Goal: Subscribe to service/newsletter

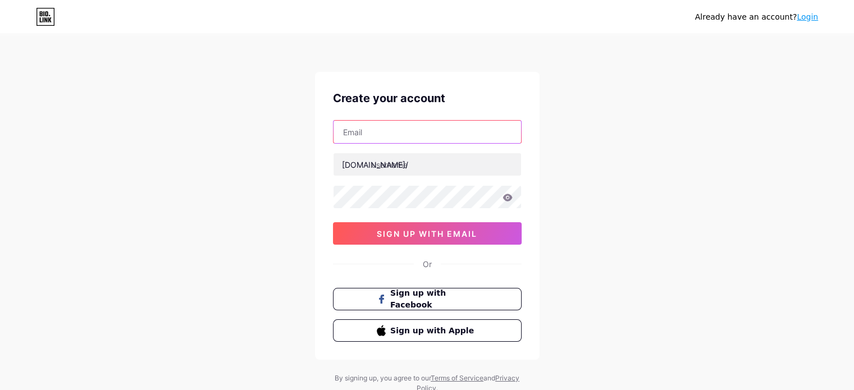
click at [400, 129] on input "text" at bounding box center [428, 132] width 188 height 22
type input "[EMAIL_ADDRESS][DOMAIN_NAME]"
click at [400, 127] on input "[EMAIL_ADDRESS][DOMAIN_NAME]" at bounding box center [428, 132] width 188 height 22
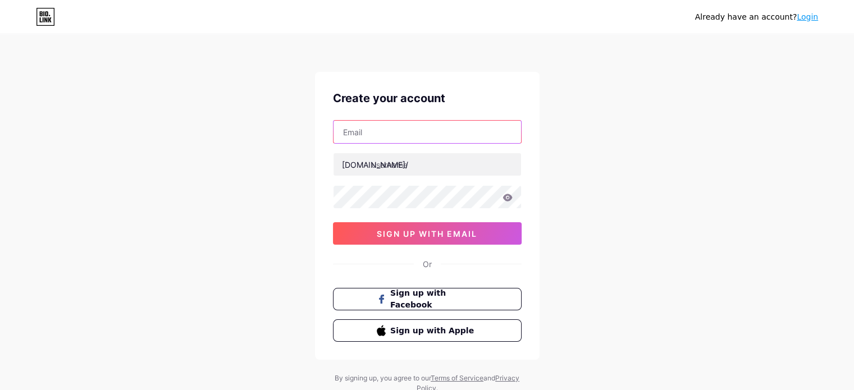
click at [400, 127] on input "text" at bounding box center [428, 132] width 188 height 22
type input "[EMAIL_ADDRESS][DOMAIN_NAME]"
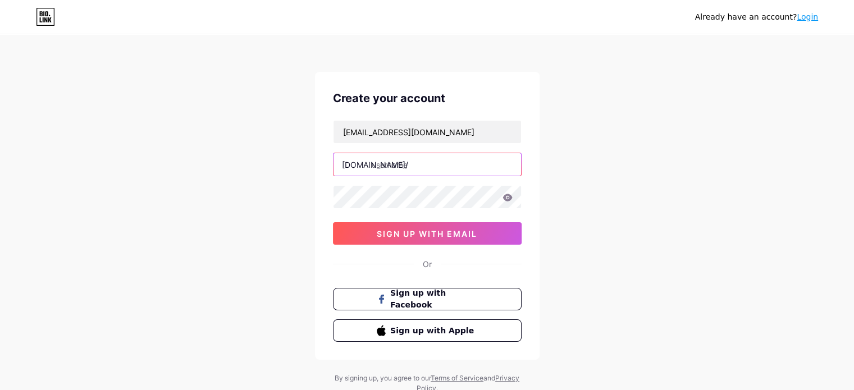
click at [425, 164] on input "text" at bounding box center [428, 164] width 188 height 22
click at [398, 171] on input "text" at bounding box center [428, 164] width 188 height 22
click at [385, 157] on input "text" at bounding box center [428, 164] width 188 height 22
paste input "solarbyjazzi"
type input "solarbyjazzi"
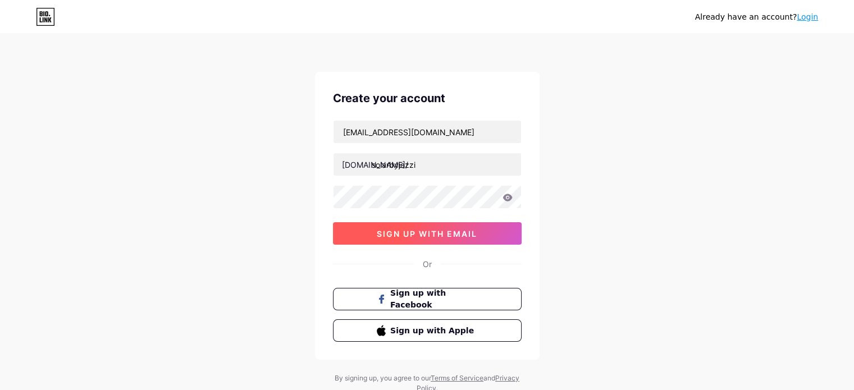
click at [436, 235] on span "sign up with email" at bounding box center [427, 234] width 101 height 10
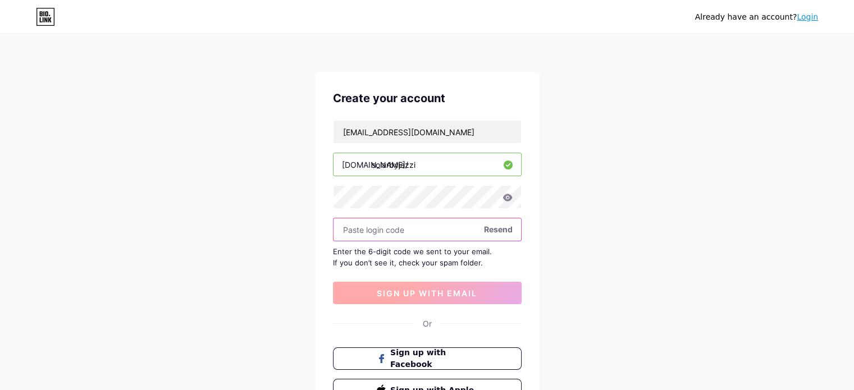
paste input "284686"
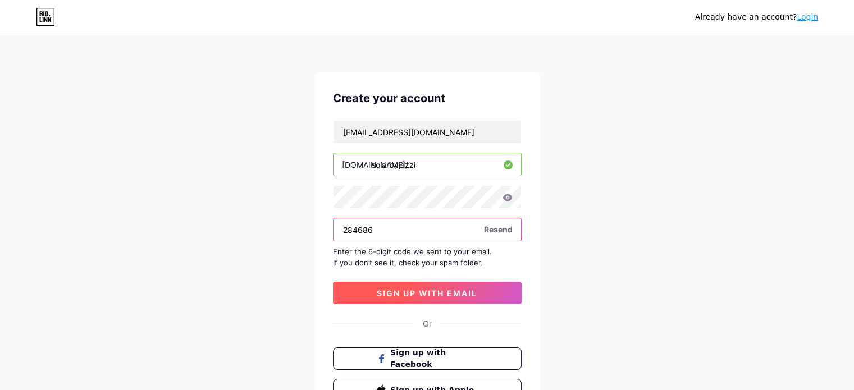
type input "284686"
click at [485, 294] on button "sign up with email" at bounding box center [427, 293] width 189 height 22
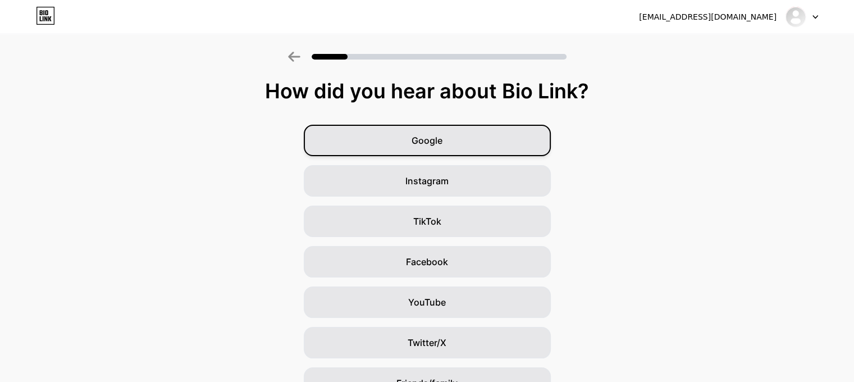
click at [454, 138] on div "Google" at bounding box center [427, 140] width 247 height 31
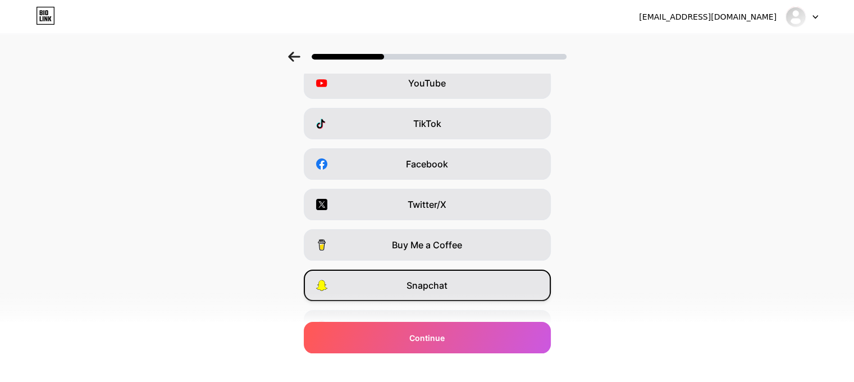
scroll to position [158, 0]
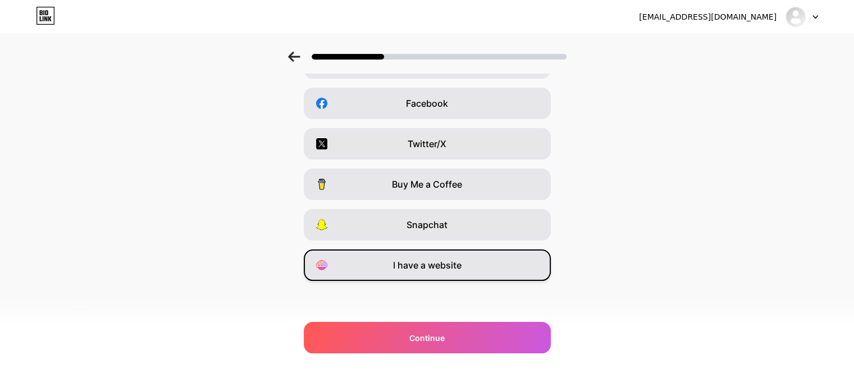
click at [445, 263] on span "I have a website" at bounding box center [427, 264] width 69 height 13
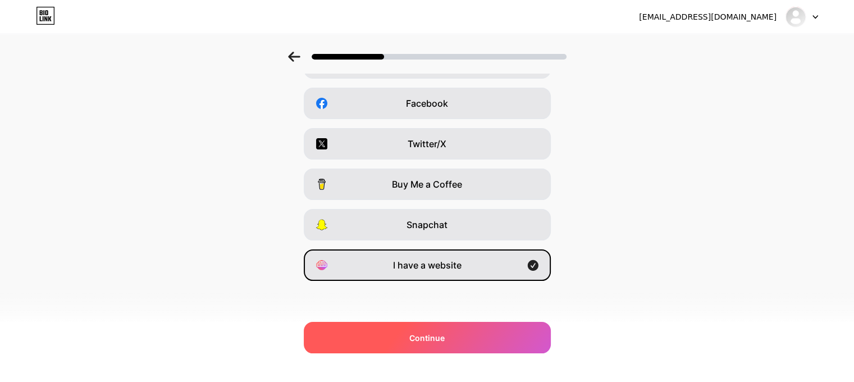
click at [477, 332] on div "Continue" at bounding box center [427, 337] width 247 height 31
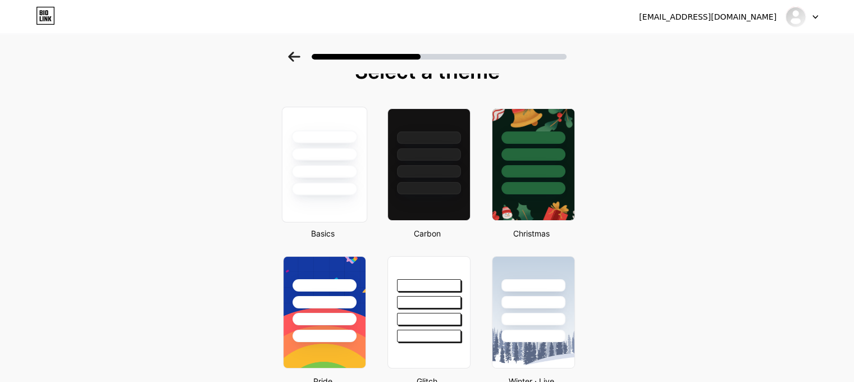
scroll to position [0, 0]
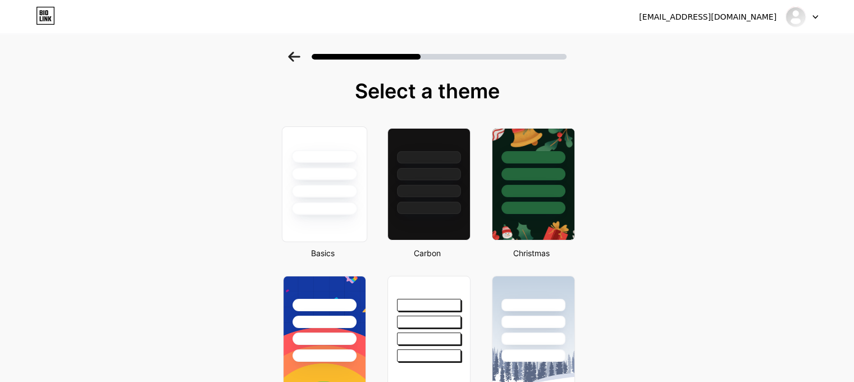
click at [329, 185] on div at bounding box center [324, 191] width 66 height 13
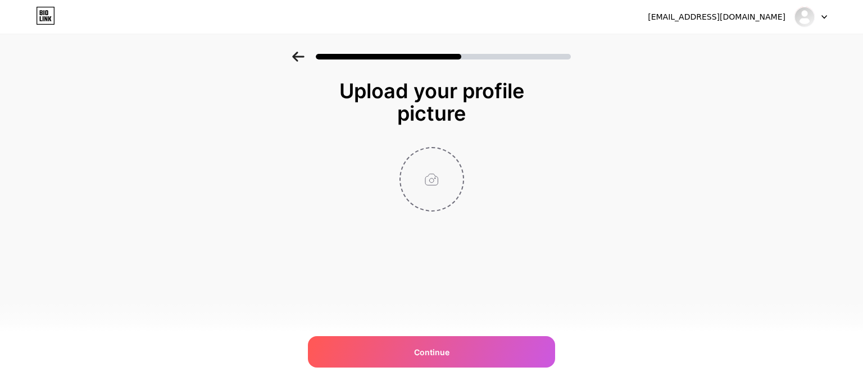
click at [432, 170] on input "file" at bounding box center [431, 179] width 62 height 62
type input "C:\fakepath\solar logo.jpg"
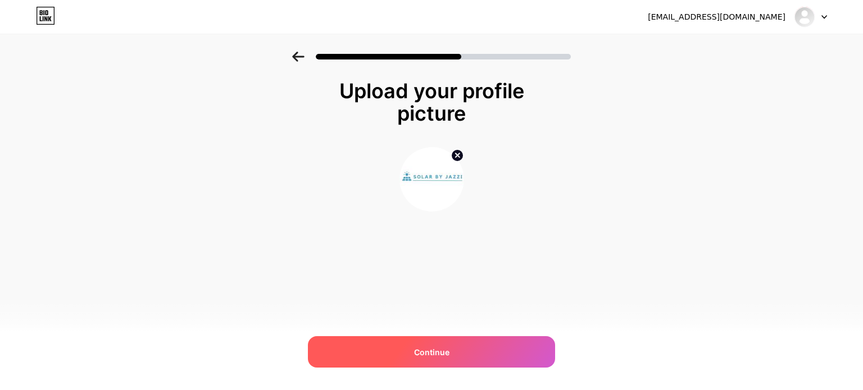
click at [444, 357] on span "Continue" at bounding box center [431, 353] width 35 height 12
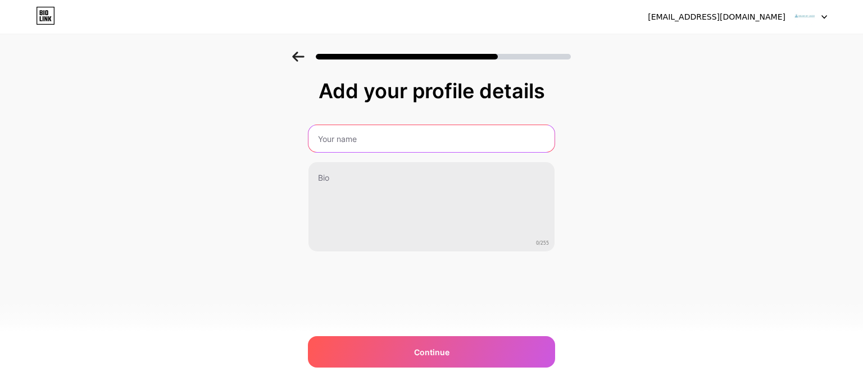
click at [360, 127] on input "text" at bounding box center [431, 138] width 246 height 27
type input "Solar By Jazzi"
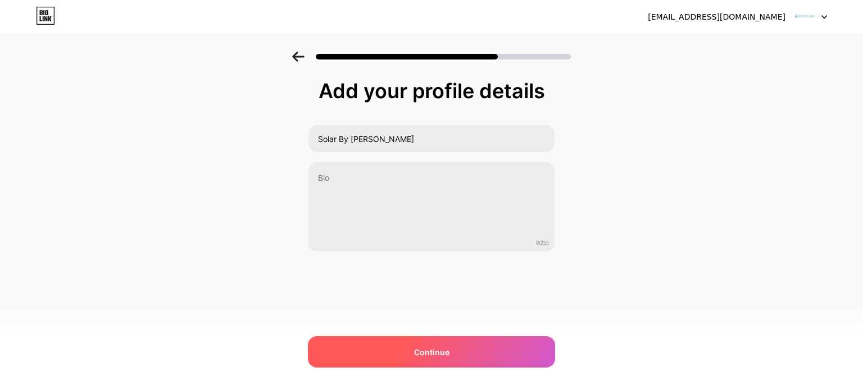
click at [440, 345] on div "Continue" at bounding box center [431, 351] width 247 height 31
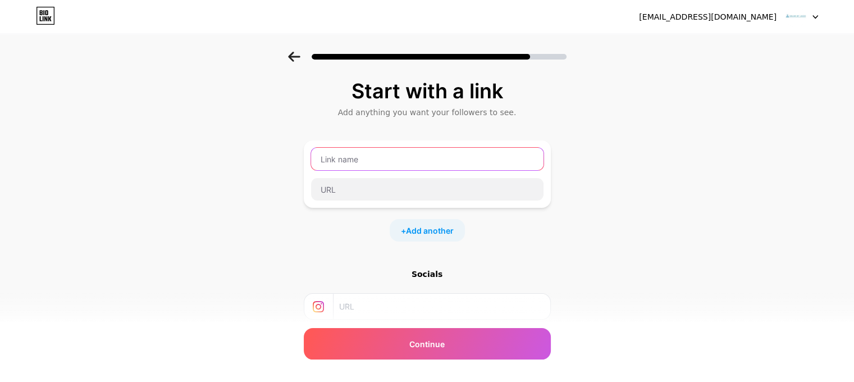
click at [386, 161] on input "text" at bounding box center [427, 159] width 233 height 22
click at [394, 309] on input "text" at bounding box center [441, 306] width 204 height 25
paste input "https://www.instagram.com/solarbyjazzi"
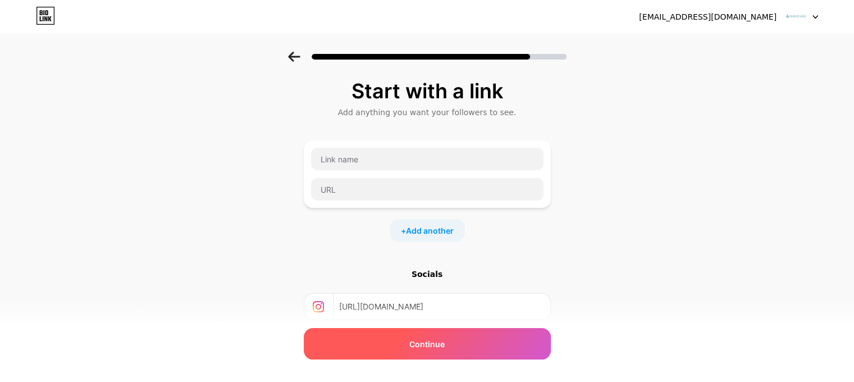
type input "https://www.instagram.com/solarbyjazzi"
click at [453, 343] on div "Continue" at bounding box center [427, 343] width 247 height 31
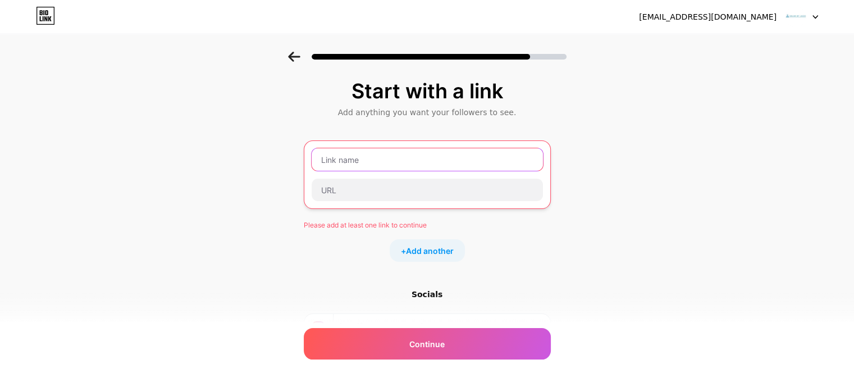
click at [367, 154] on input "text" at bounding box center [427, 159] width 231 height 22
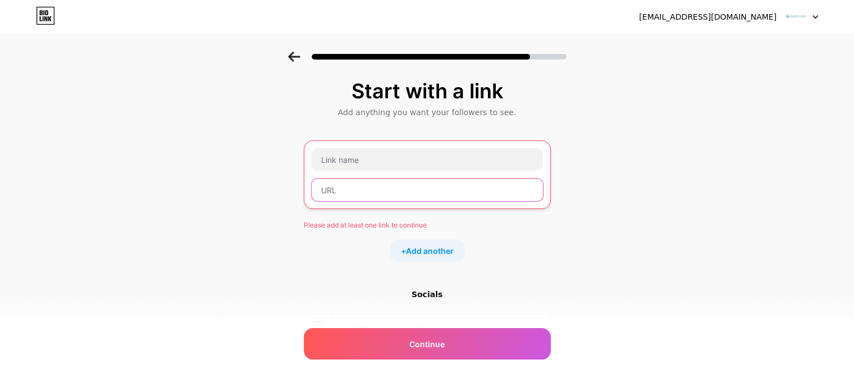
click at [374, 193] on input "text" at bounding box center [427, 190] width 231 height 22
paste input "https://maps.app.goo.gl/B16AoyTZShYDZA1K6"
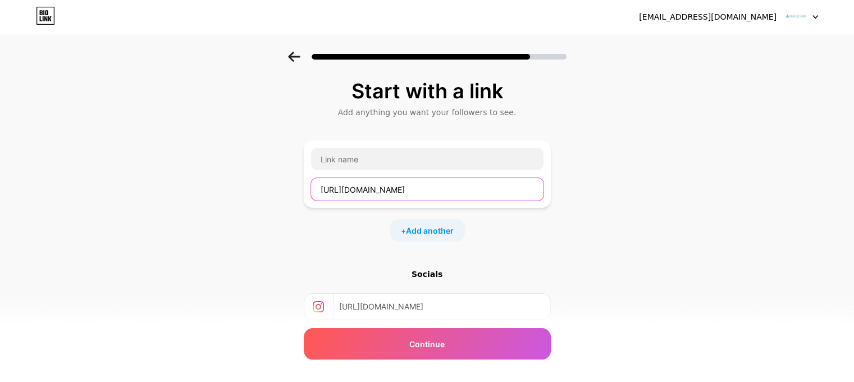
click at [365, 189] on input "https://maps.app.goo.gl/B16AoyTZShYDZA1K6" at bounding box center [427, 189] width 233 height 22
type input "https://maps.app.goo.gl/B16AoyTZShYDZA1K6"
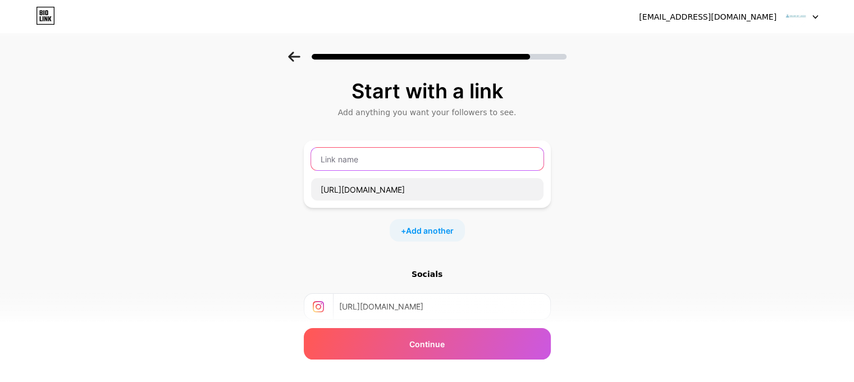
click at [339, 161] on input "text" at bounding box center [427, 159] width 233 height 22
paste input "maps"
click at [331, 157] on input "maps" at bounding box center [427, 159] width 233 height 22
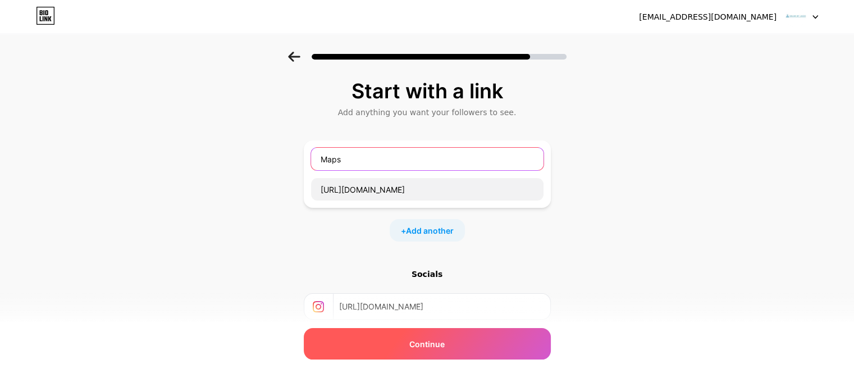
type input "Maps"
click at [445, 343] on span "Continue" at bounding box center [426, 344] width 35 height 12
click at [464, 341] on div "Continue" at bounding box center [427, 343] width 247 height 31
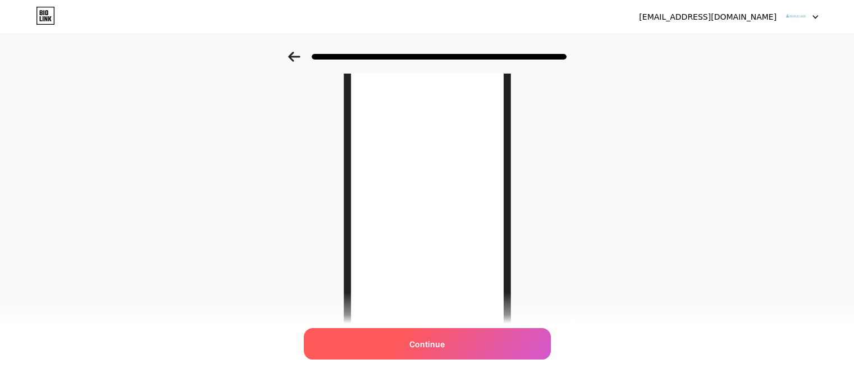
scroll to position [126, 0]
click at [472, 343] on div "Continue" at bounding box center [427, 343] width 247 height 31
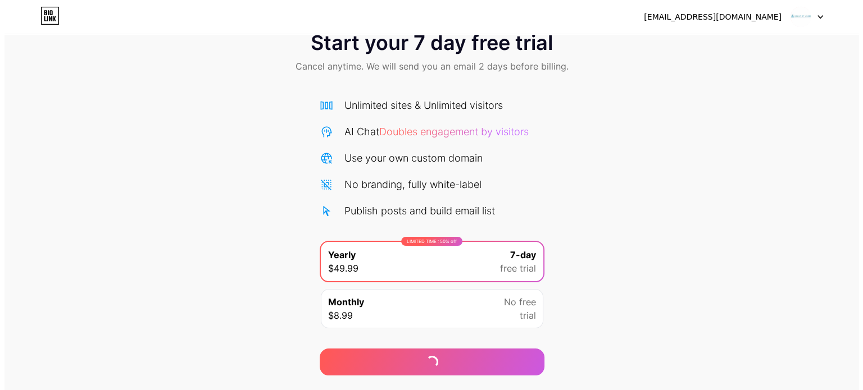
scroll to position [61, 0]
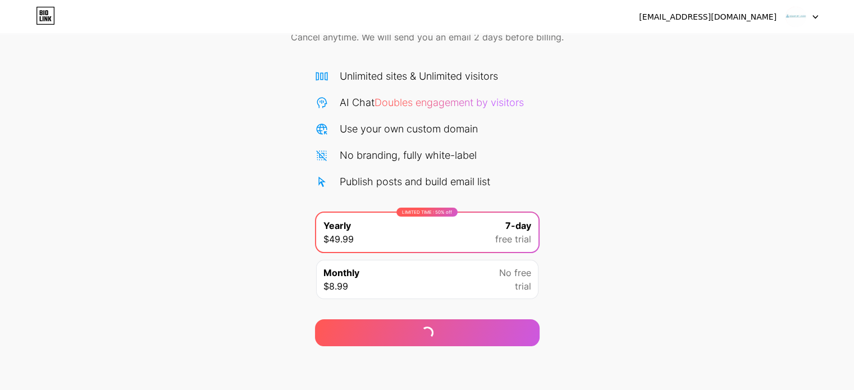
click at [510, 278] on span "No free" at bounding box center [515, 272] width 32 height 13
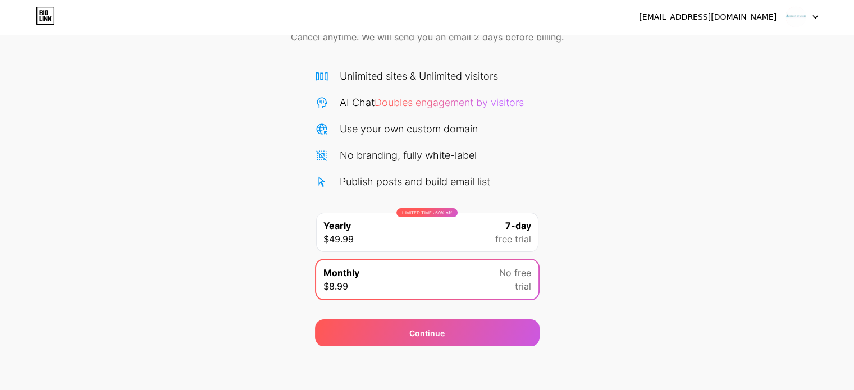
click at [508, 233] on span "free trial" at bounding box center [513, 239] width 36 height 13
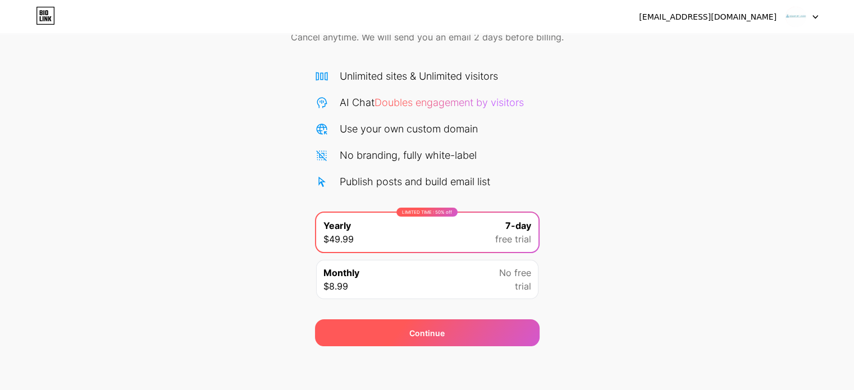
click at [493, 328] on div "Continue" at bounding box center [427, 333] width 225 height 27
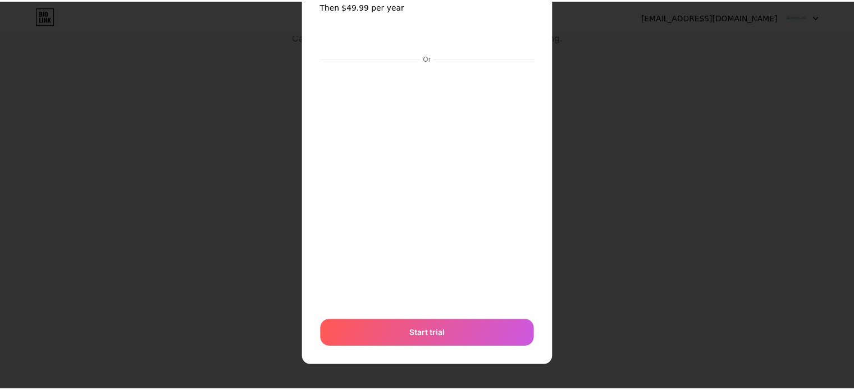
scroll to position [0, 0]
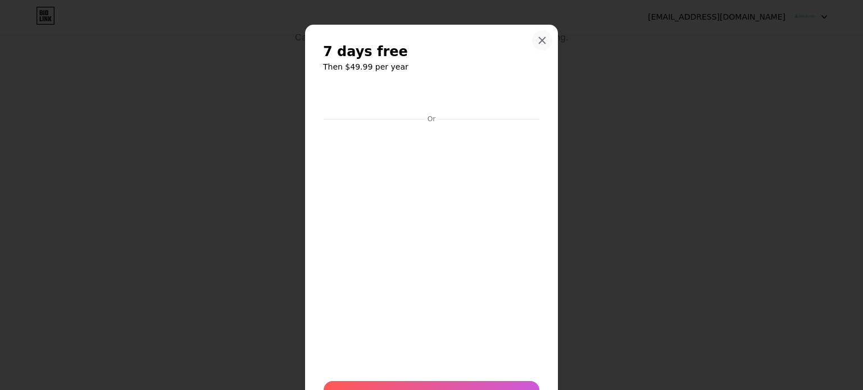
click at [537, 39] on icon at bounding box center [541, 40] width 9 height 9
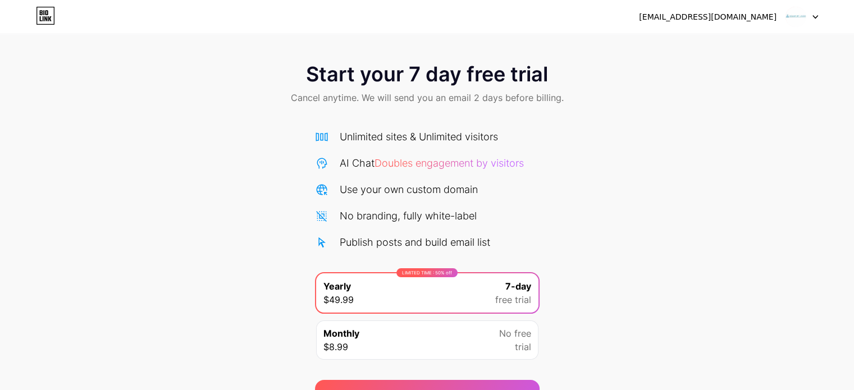
click at [762, 13] on div "[EMAIL_ADDRESS][DOMAIN_NAME]" at bounding box center [708, 17] width 138 height 12
click at [43, 6] on div "[EMAIL_ADDRESS][DOMAIN_NAME] Logout" at bounding box center [427, 17] width 854 height 34
click at [49, 10] on icon at bounding box center [45, 16] width 19 height 18
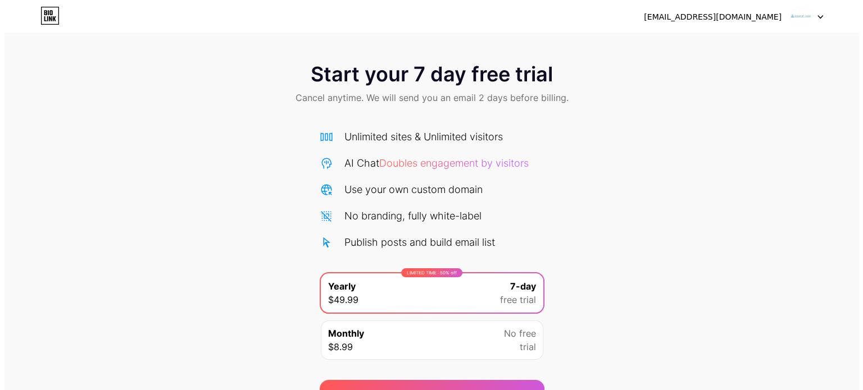
scroll to position [61, 0]
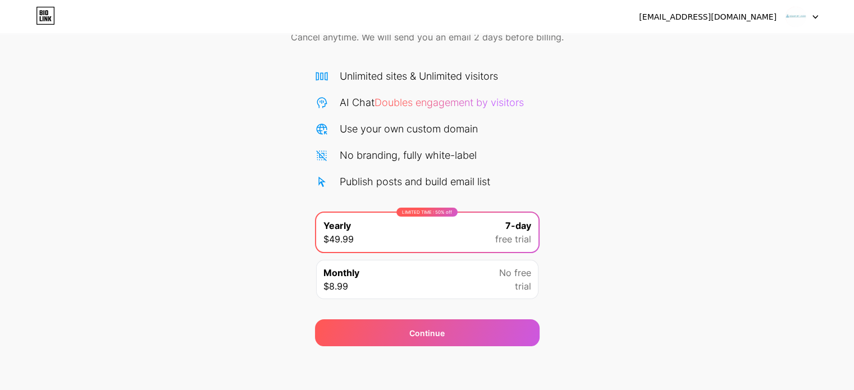
click at [491, 285] on div "Monthly $8.99 No free trial" at bounding box center [427, 279] width 222 height 39
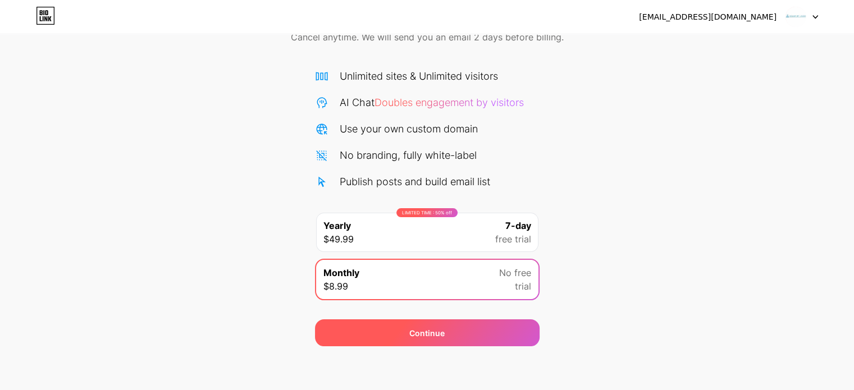
click at [441, 339] on div "Continue" at bounding box center [427, 333] width 225 height 27
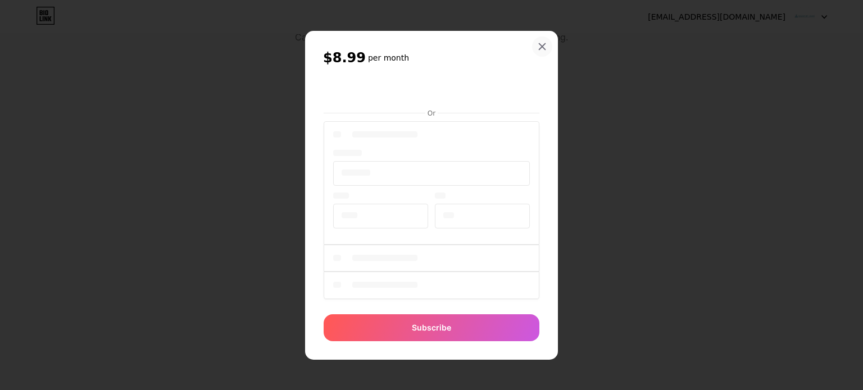
click at [541, 49] on div at bounding box center [542, 47] width 20 height 20
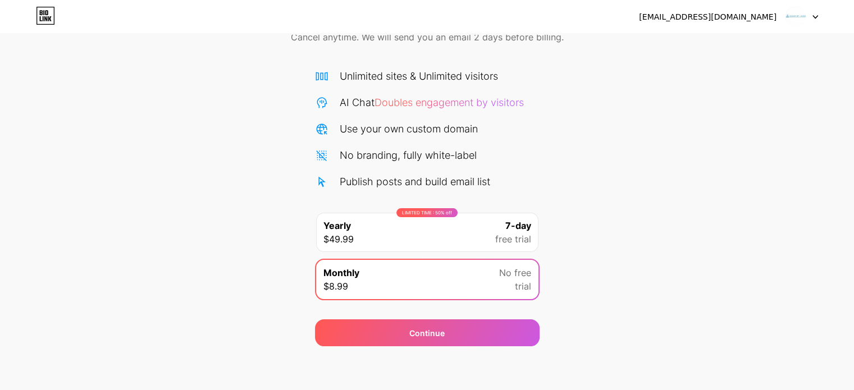
click at [402, 229] on div "LIMITED TIME : 50% off Yearly $49.99 7-day free trial" at bounding box center [427, 232] width 222 height 39
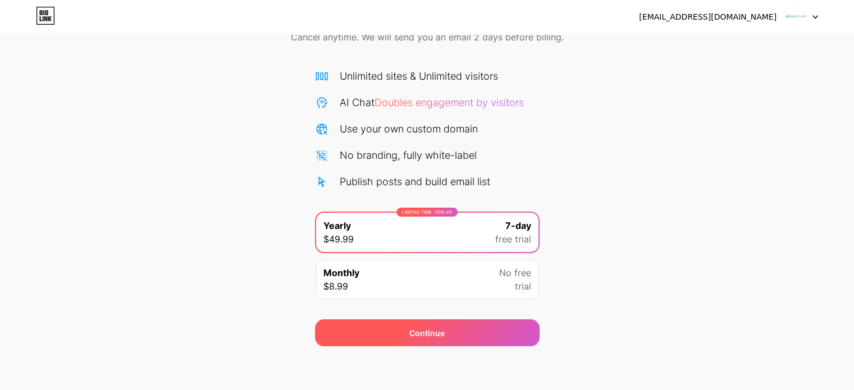
click at [443, 336] on div "Continue" at bounding box center [426, 333] width 35 height 12
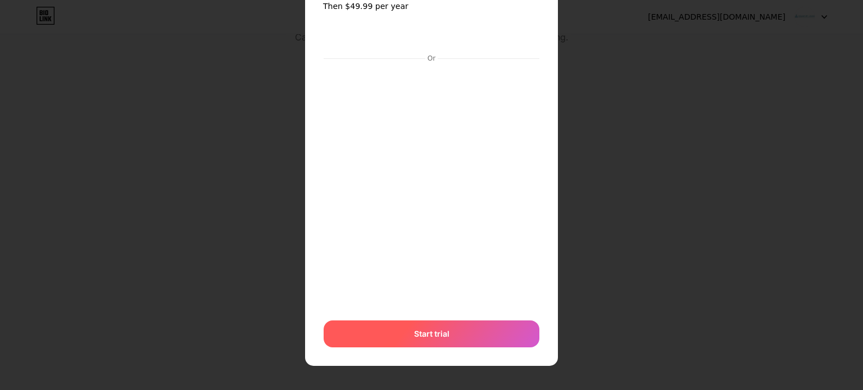
click at [464, 328] on div "Start trial" at bounding box center [431, 334] width 216 height 27
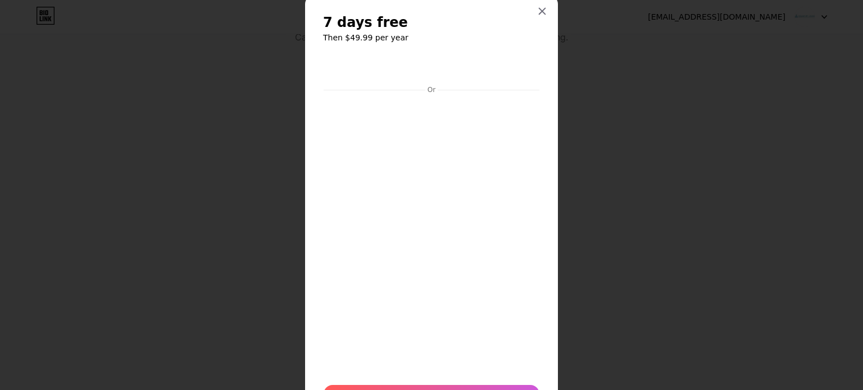
scroll to position [0, 0]
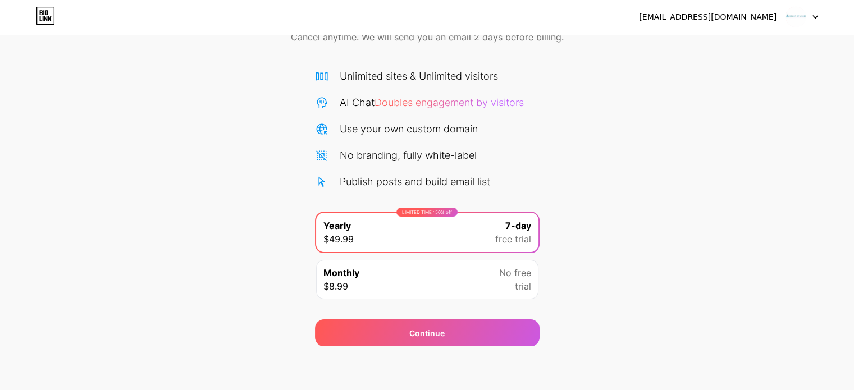
scroll to position [61, 0]
click at [503, 282] on div "No free trial" at bounding box center [515, 279] width 32 height 27
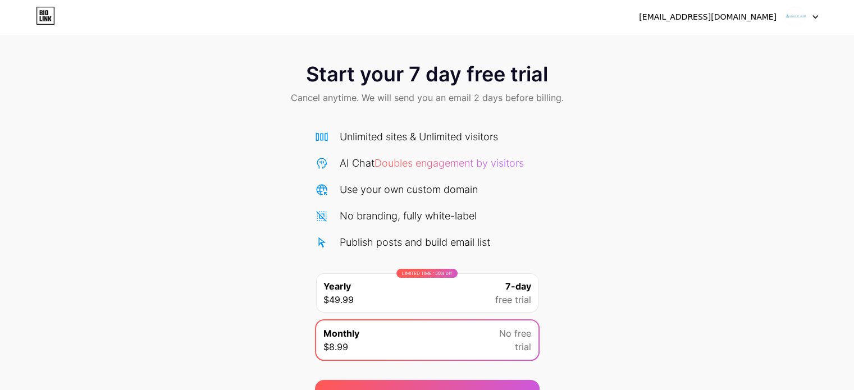
scroll to position [0, 0]
click at [56, 11] on div "[EMAIL_ADDRESS][DOMAIN_NAME] Logout" at bounding box center [427, 17] width 854 height 20
click at [46, 13] on icon at bounding box center [45, 16] width 19 height 18
